Goal: Task Accomplishment & Management: Complete application form

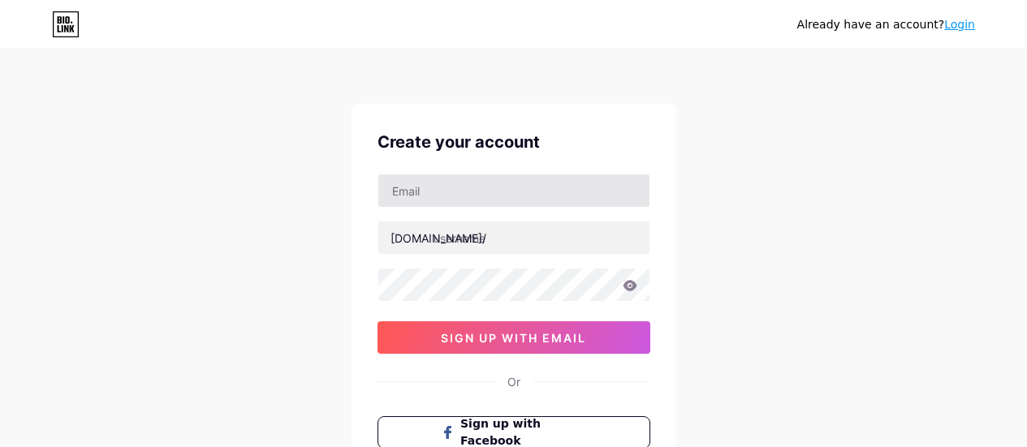
click at [422, 193] on input "text" at bounding box center [513, 191] width 271 height 32
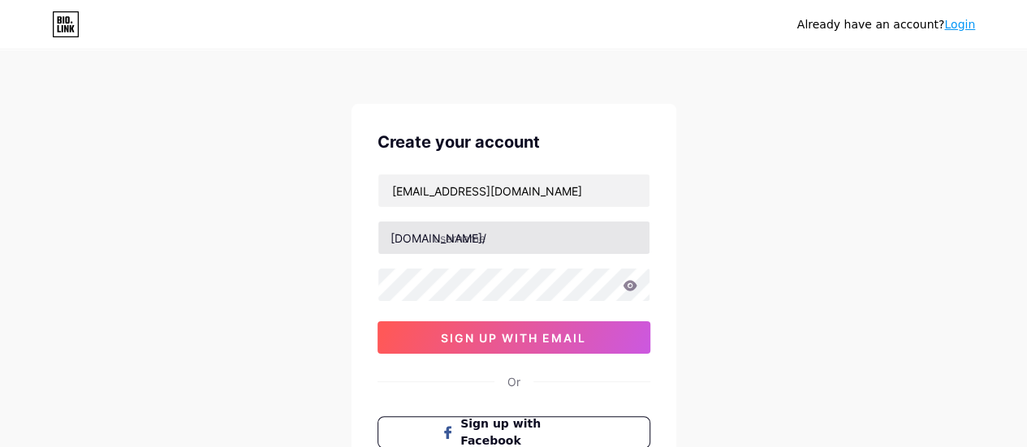
type input "[EMAIL_ADDRESS][DOMAIN_NAME]"
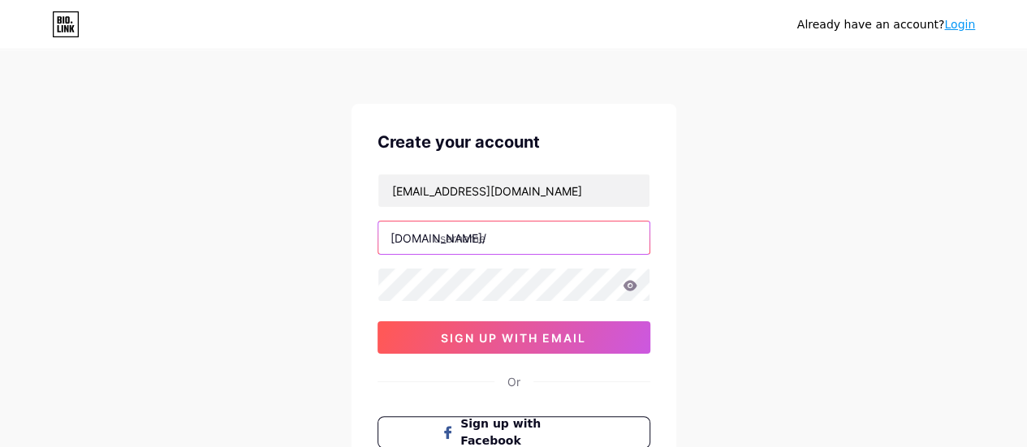
click at [468, 246] on input "text" at bounding box center [513, 238] width 271 height 32
paste input "lkiconsultingagency"
type input "lkiconsultingagency"
click at [309, 290] on div "Already have an account? Login Create your account [EMAIL_ADDRESS][DOMAIN_NAME]…" at bounding box center [513, 310] width 1027 height 621
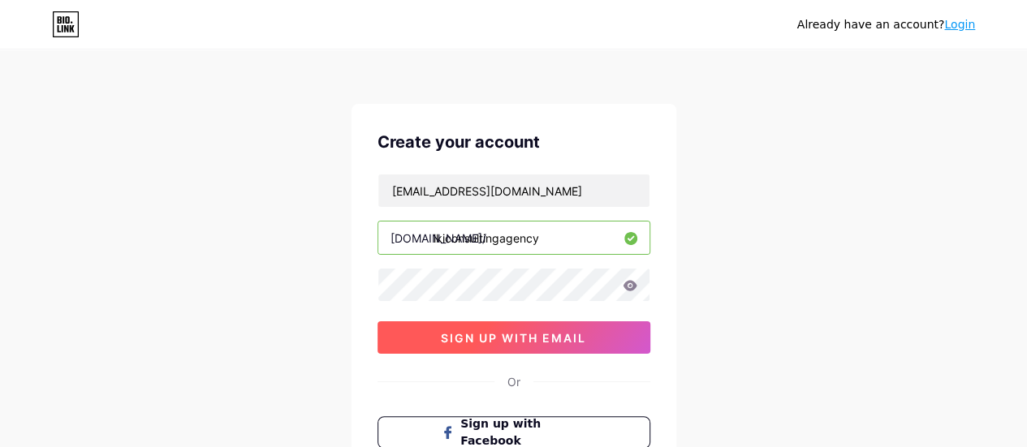
click at [447, 331] on span "sign up with email" at bounding box center [513, 338] width 145 height 14
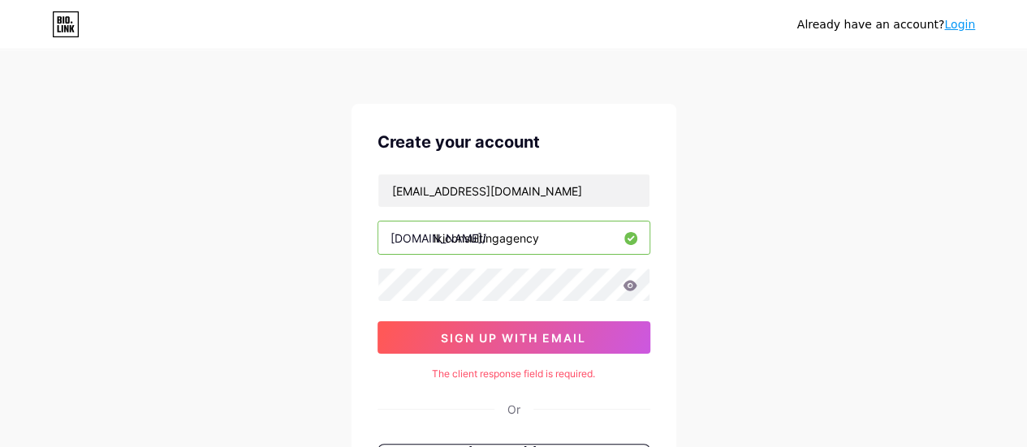
click at [320, 248] on div "Already have an account? Login Create your account [EMAIL_ADDRESS][DOMAIN_NAME]…" at bounding box center [513, 324] width 1027 height 649
click at [221, 218] on div "Already have an account? Login Create your account [EMAIL_ADDRESS][DOMAIN_NAME]…" at bounding box center [513, 324] width 1027 height 649
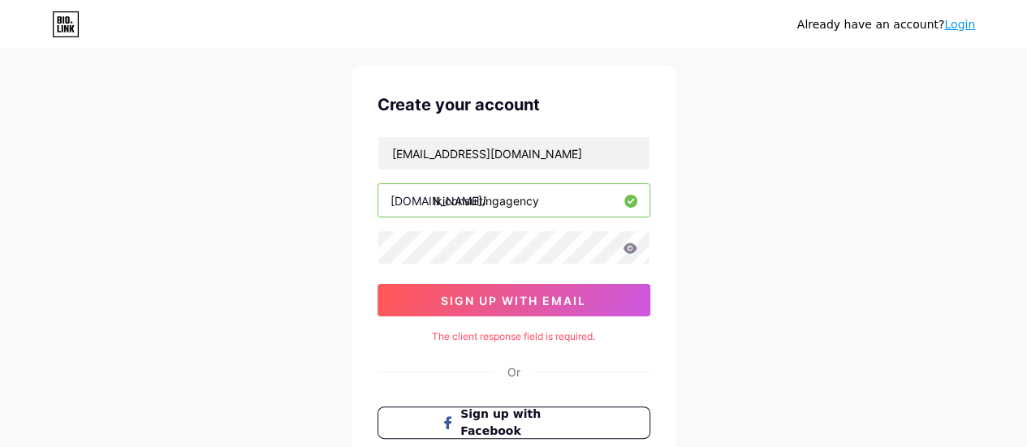
scroll to position [200, 0]
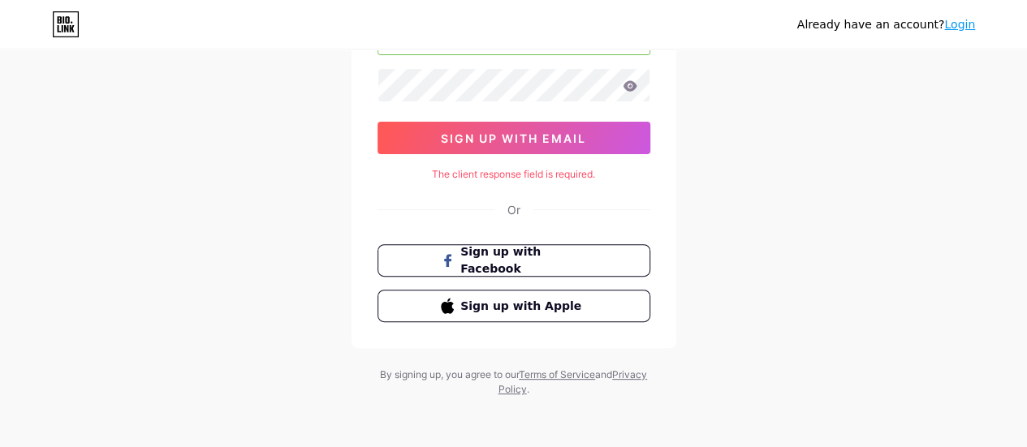
click at [754, 283] on div "Already have an account? Login Create your account [EMAIL_ADDRESS][DOMAIN_NAME]…" at bounding box center [513, 124] width 1027 height 649
click at [469, 175] on div "The client response field is required." at bounding box center [514, 174] width 273 height 15
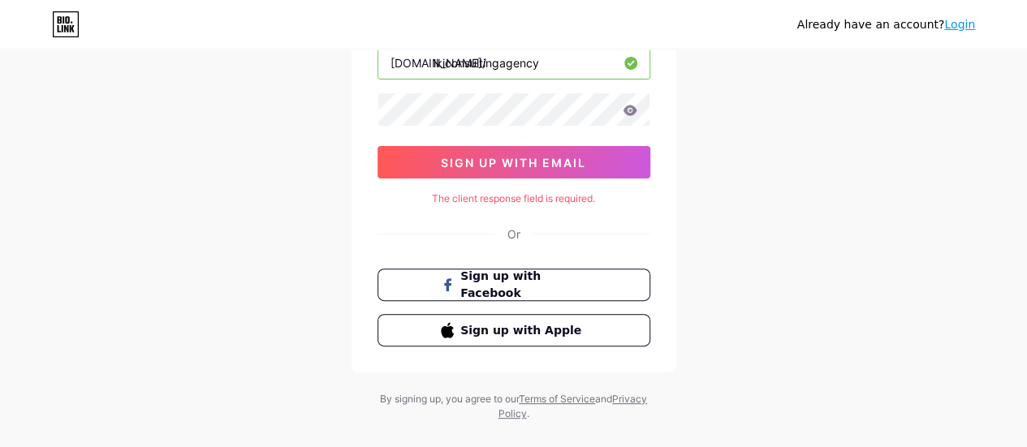
scroll to position [119, 0]
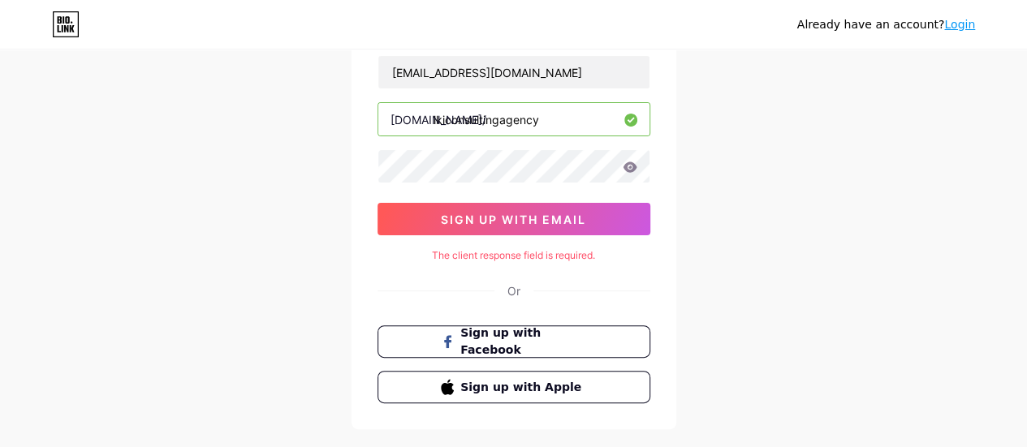
click at [629, 166] on icon at bounding box center [630, 167] width 14 height 11
drag, startPoint x: 755, startPoint y: 206, endPoint x: 734, endPoint y: 207, distance: 21.1
click at [755, 207] on div "Already have an account? Login Create your account [EMAIL_ADDRESS][DOMAIN_NAME]…" at bounding box center [513, 205] width 1027 height 649
click at [325, 175] on div "Already have an account? Login Create your account [EMAIL_ADDRESS][DOMAIN_NAME]…" at bounding box center [513, 205] width 1027 height 649
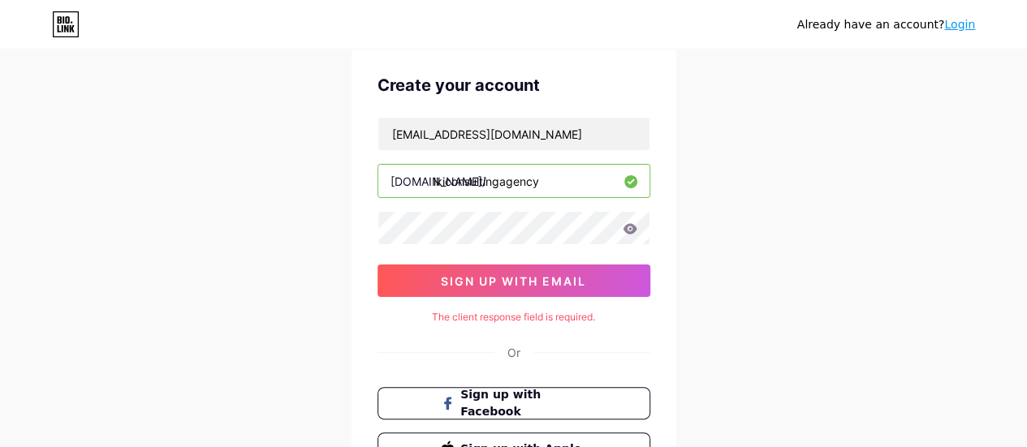
scroll to position [0, 0]
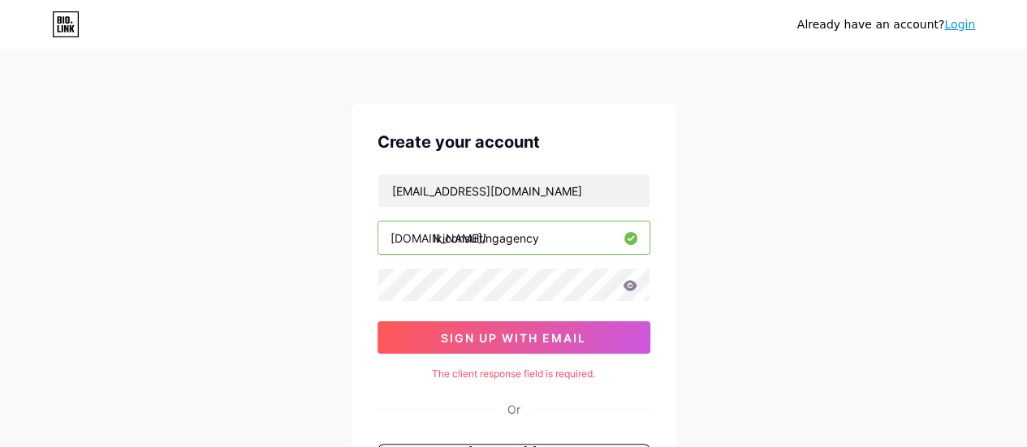
click at [306, 238] on div "Already have an account? Login Create your account [EMAIL_ADDRESS][DOMAIN_NAME]…" at bounding box center [513, 324] width 1027 height 649
